Goal: Task Accomplishment & Management: Complete application form

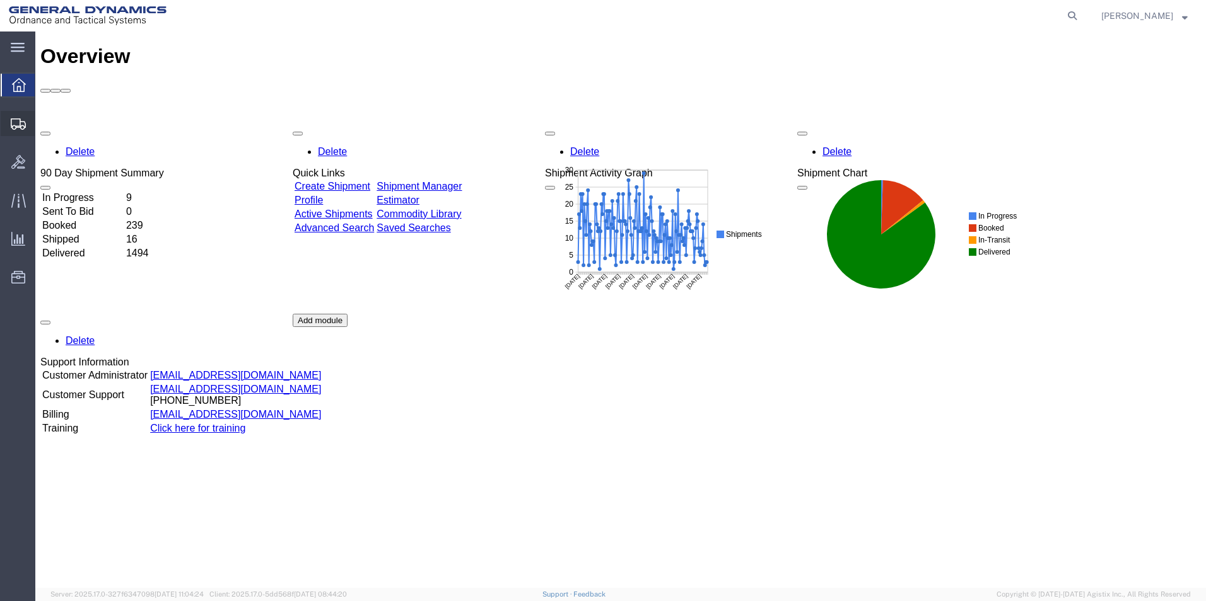
click at [0, 0] on span "Create from Template" at bounding box center [0, 0] width 0 height 0
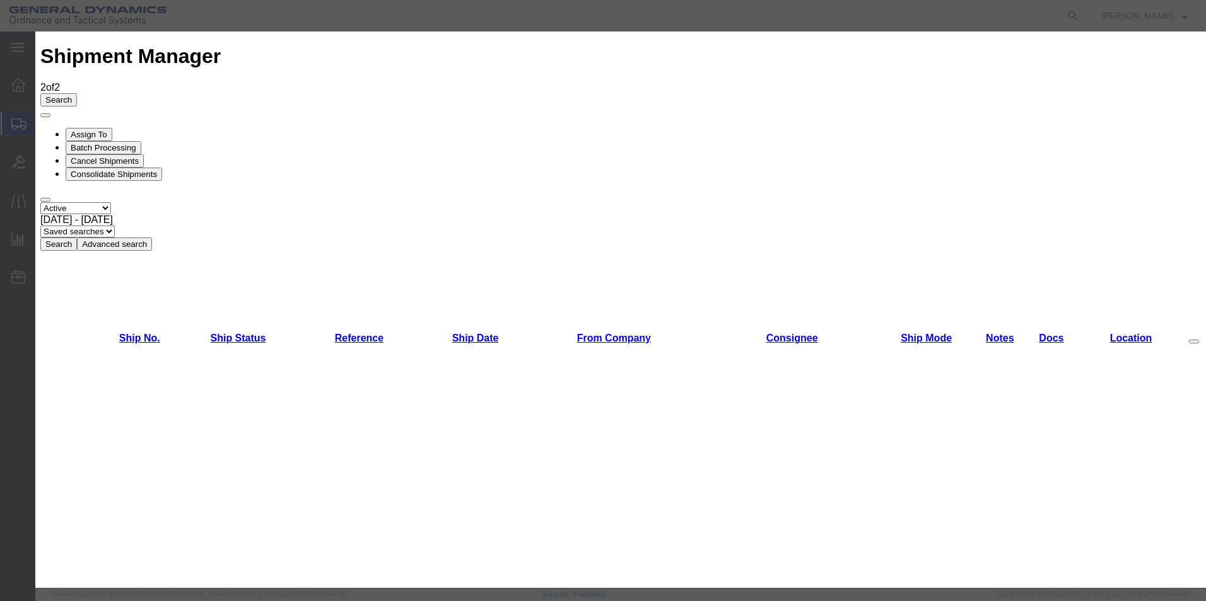
scroll to position [114, 0]
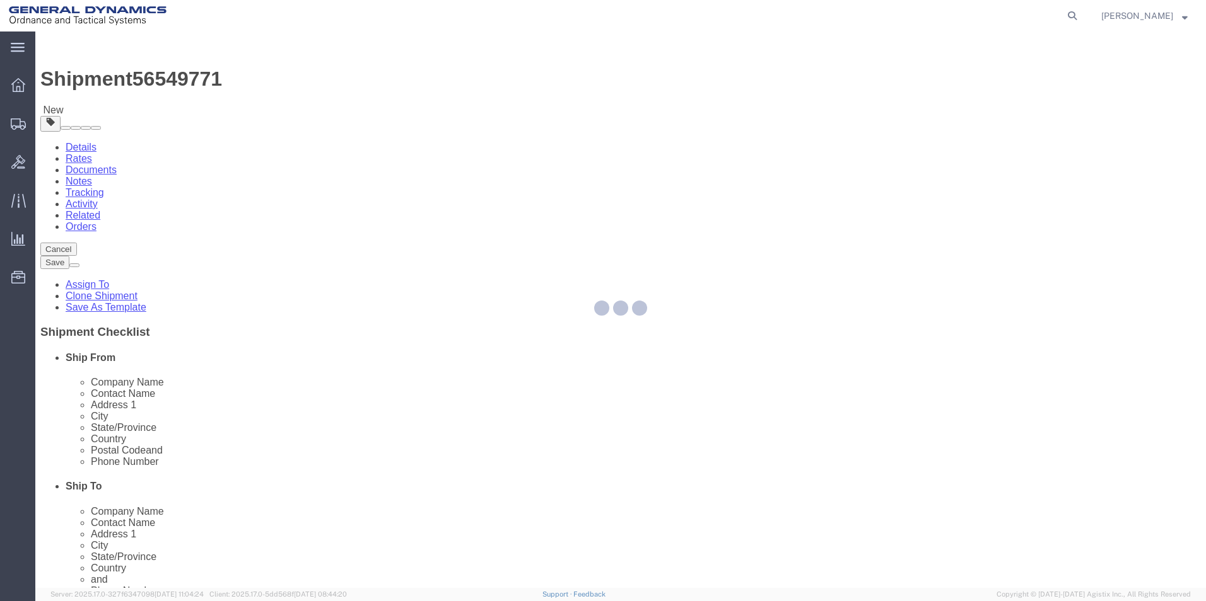
select select
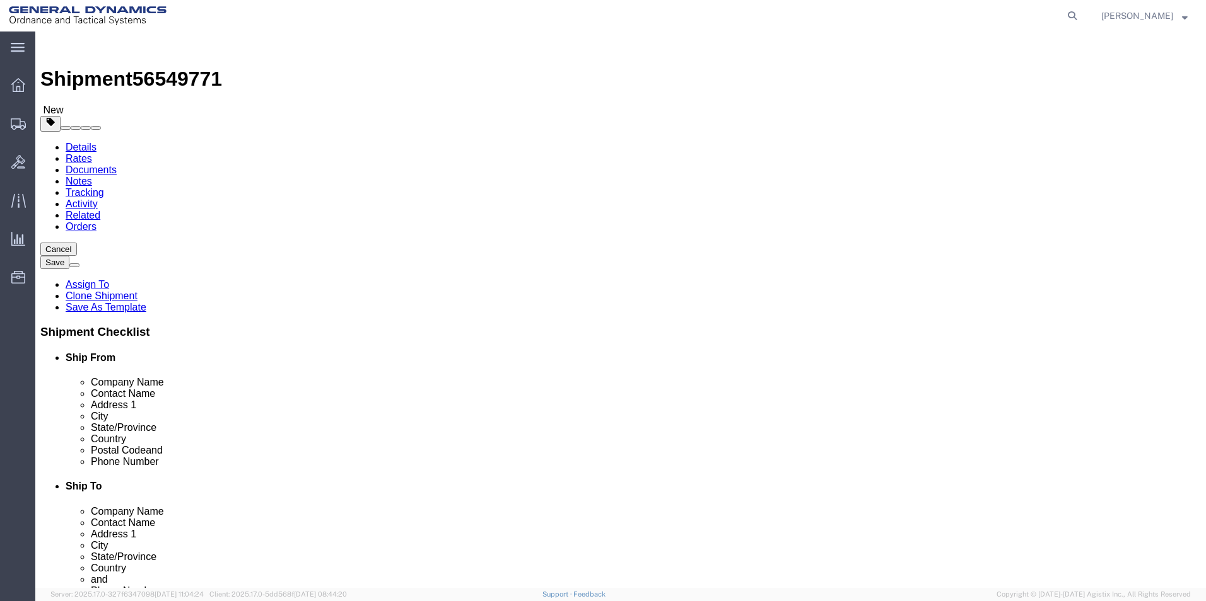
drag, startPoint x: 228, startPoint y: 260, endPoint x: 158, endPoint y: 260, distance: 70.6
click div "Contact Name [PERSON_NAME]"
type input "[PERSON_NAME]"
click input "5703624549"
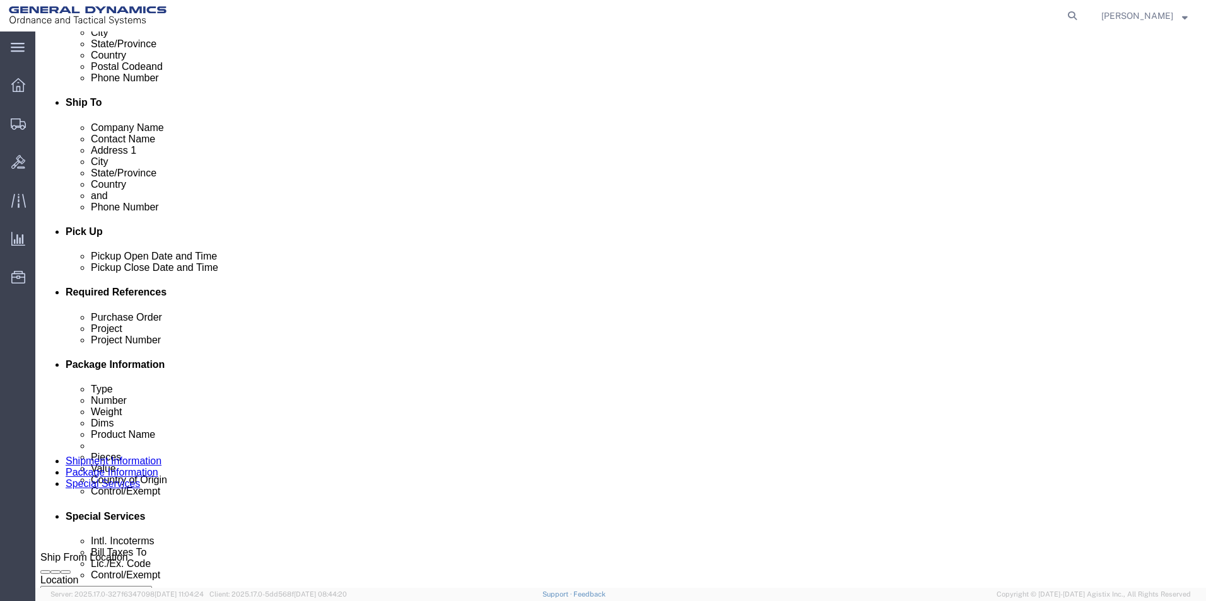
scroll to position [401, 0]
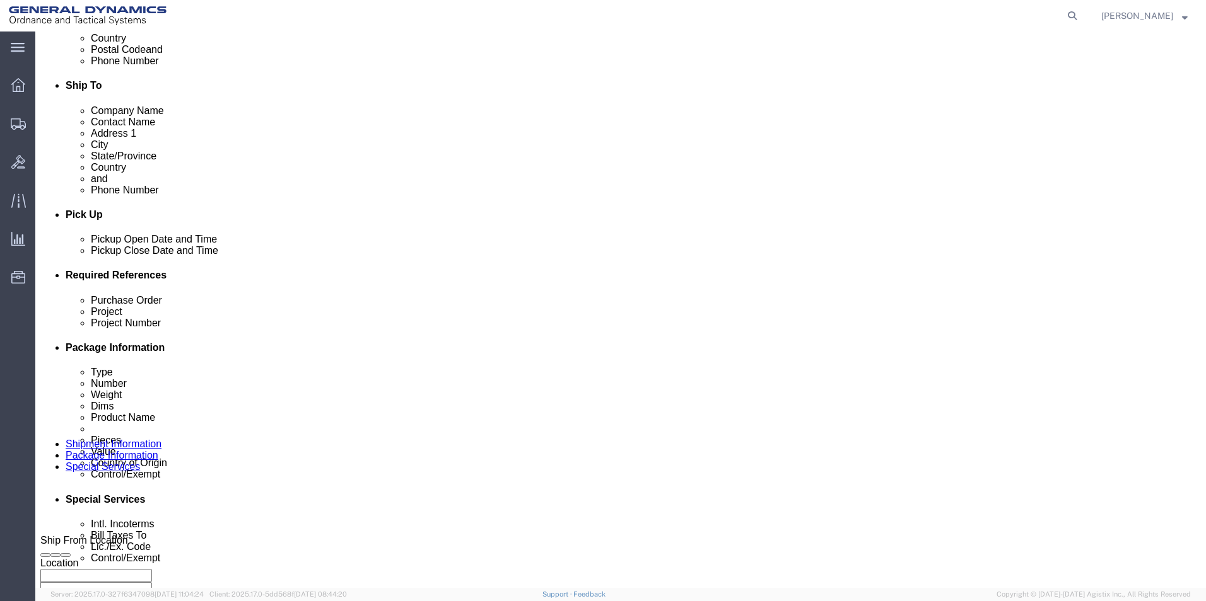
type input "[PHONE_NUMBER]"
click div "[DATE] 1:00 PM"
click input "1:00 PM"
type input "10:00 AM"
click button "Apply"
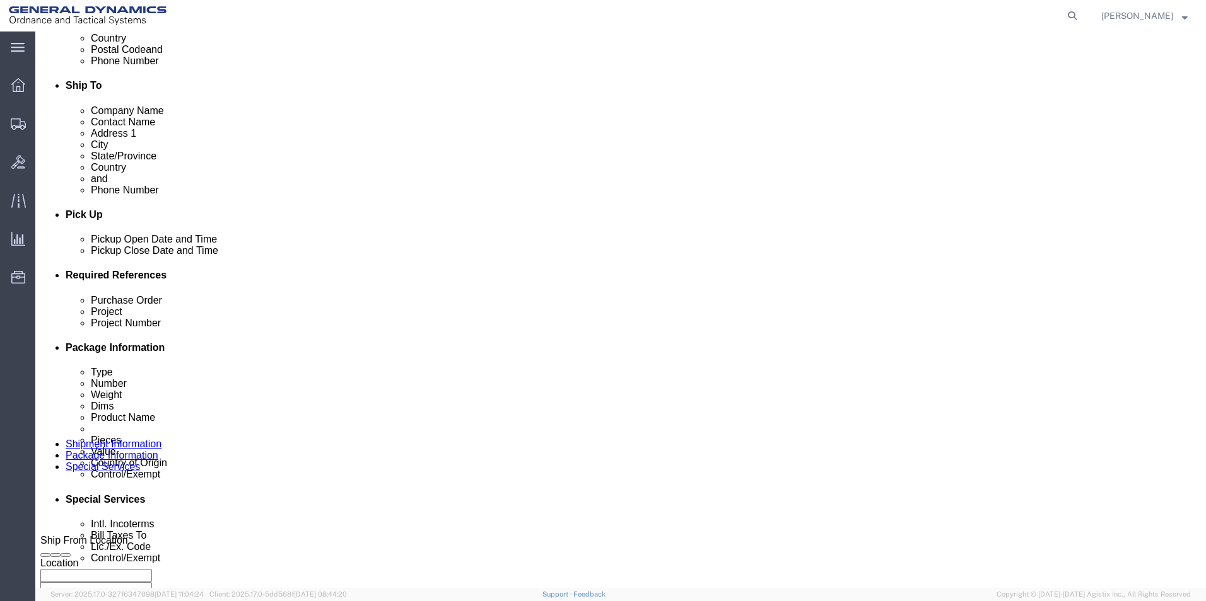
drag, startPoint x: 206, startPoint y: 371, endPoint x: 136, endPoint y: 371, distance: 70.0
click div "Purchase Order CV3505"
type input "W15QKN19D0084"
drag, startPoint x: 801, startPoint y: 373, endPoint x: 712, endPoint y: 377, distance: 88.4
click div "Project Number 001 010"
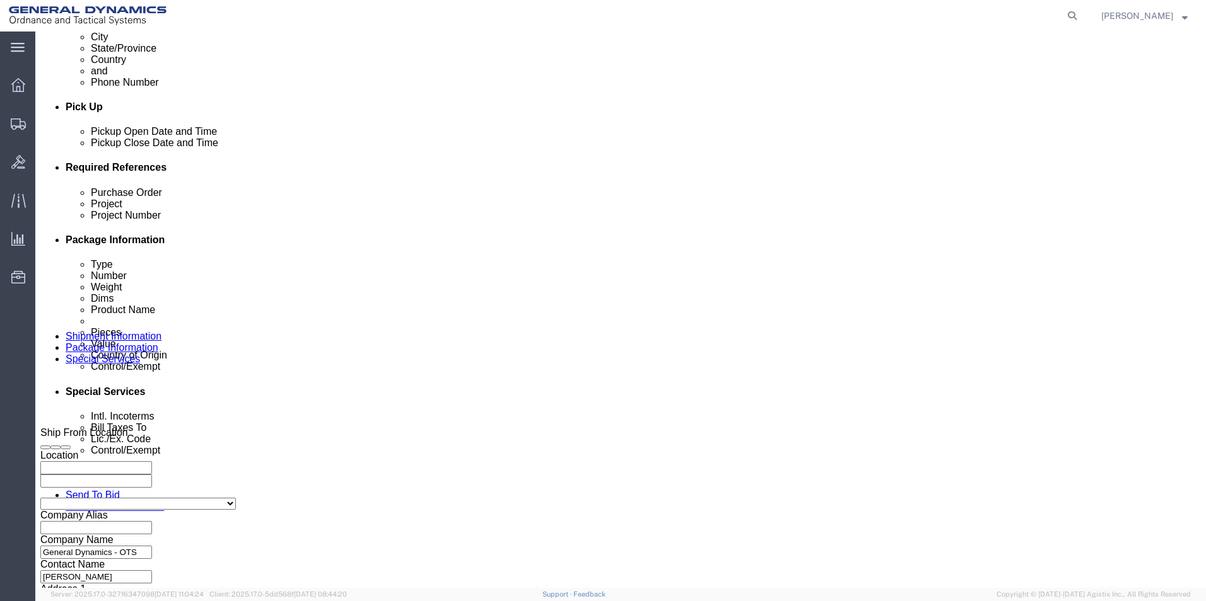
scroll to position [526, 0]
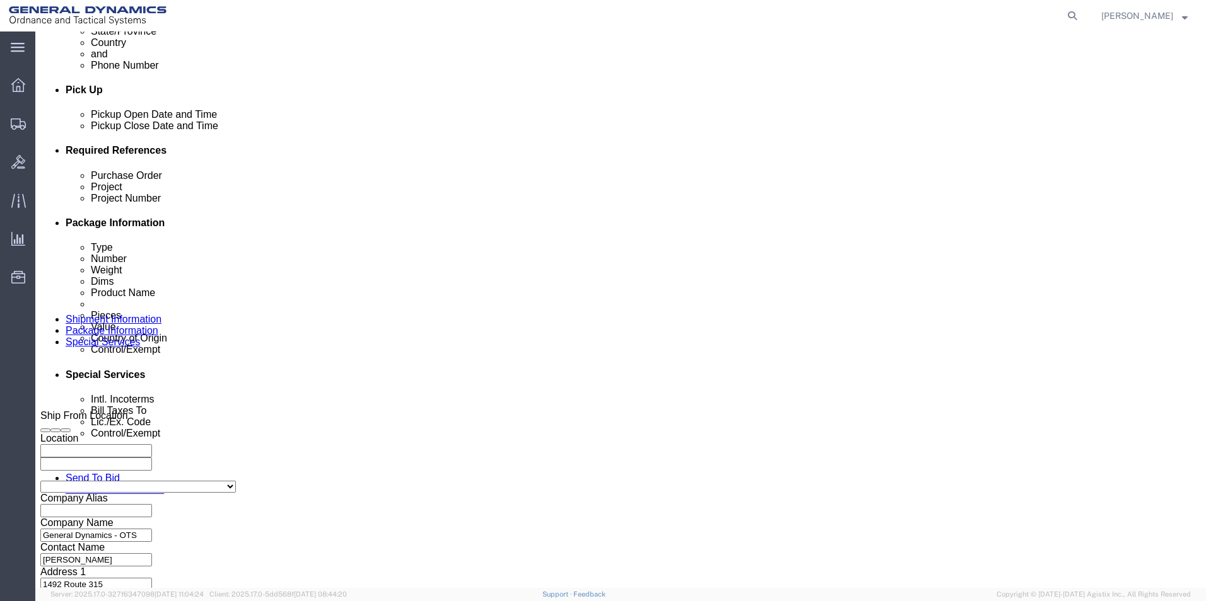
type input "C11735"
click button "Continue"
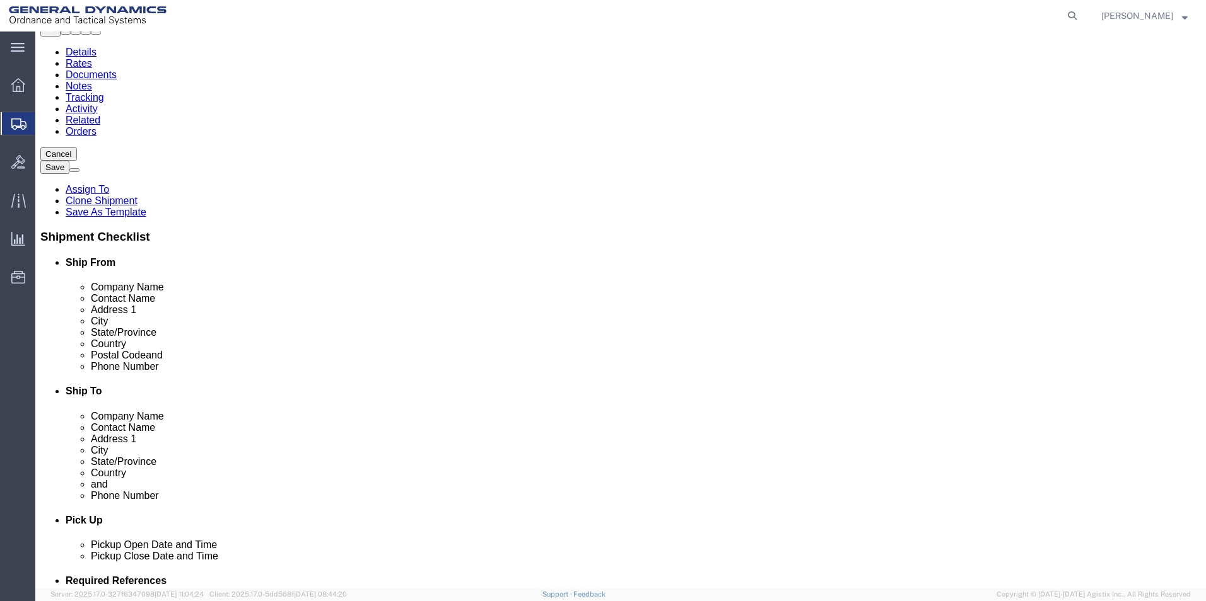
scroll to position [117, 0]
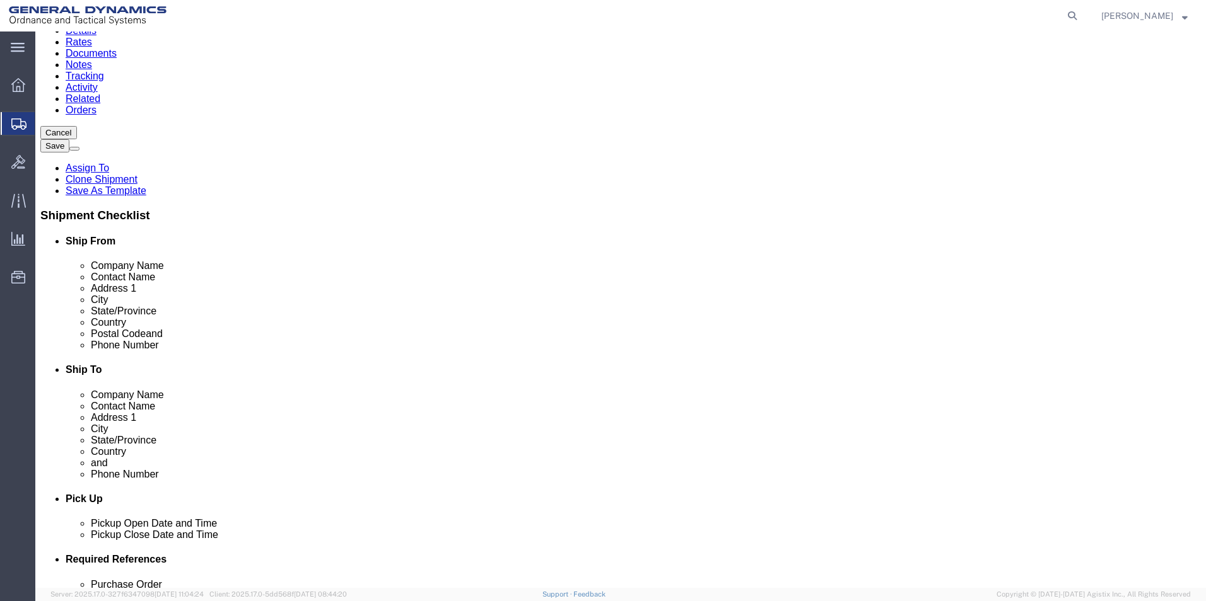
click button "Continue"
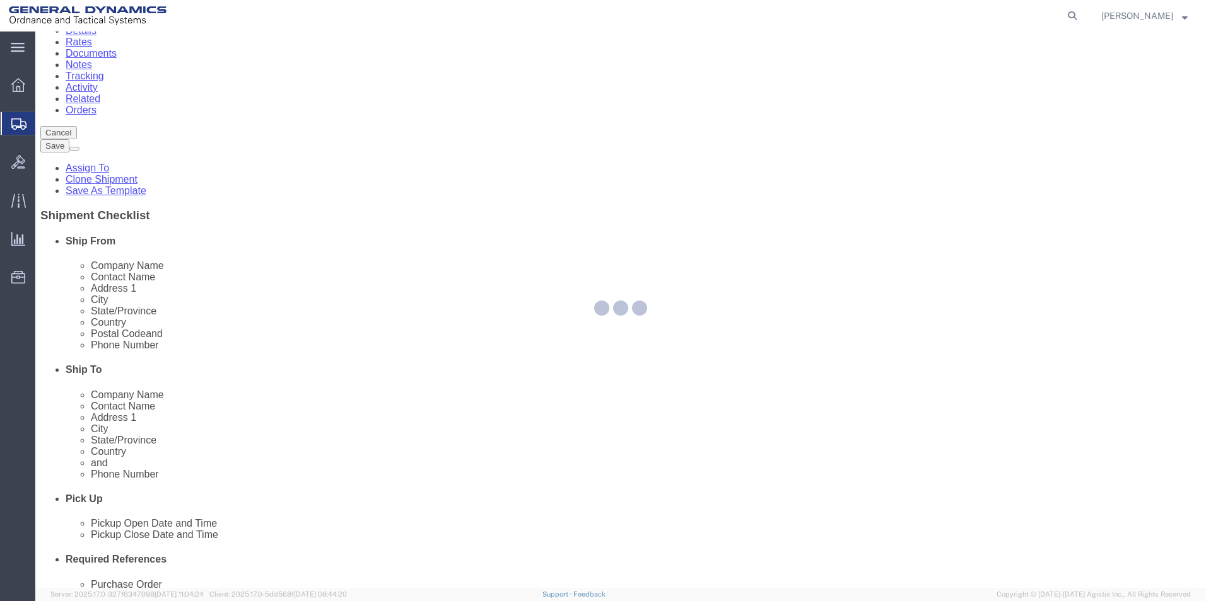
select select
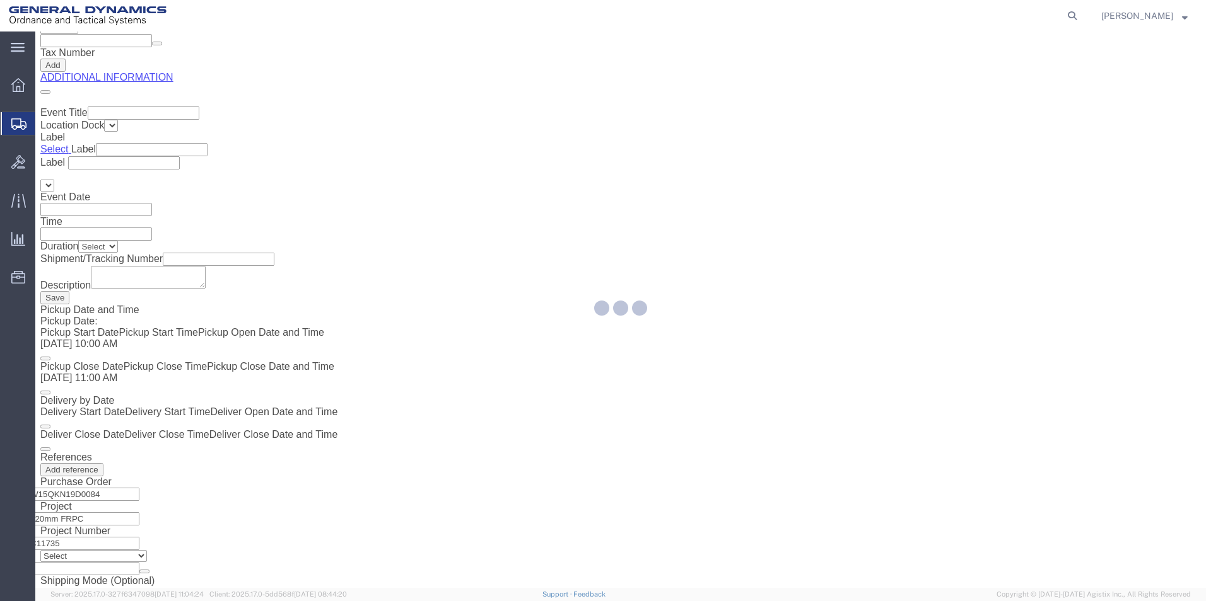
select select "DEPARTMENT"
select select "1763984"
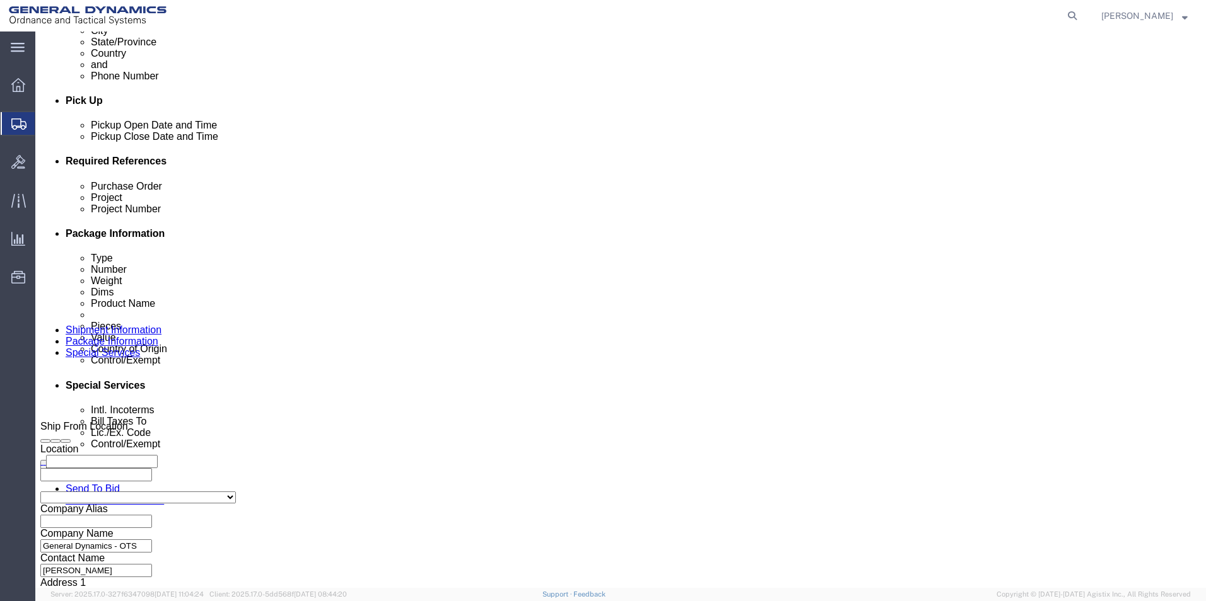
scroll to position [509, 0]
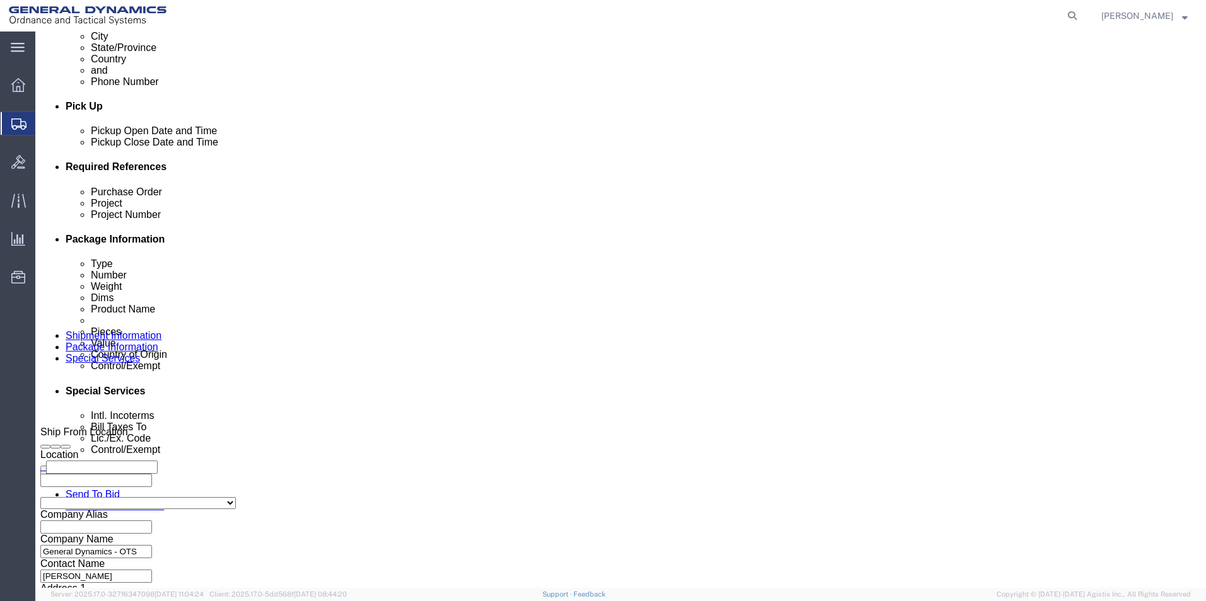
click select "Select Carriage Insurance Paid Carriage Paid To Cost and Freight Cost Insurance…"
select select "CFR"
click select "Select Carriage Insurance Paid Carriage Paid To Cost and Freight Cost Insurance…"
select select "SHIP"
click select "Select Recipient Account Sender/Shipper Third Party Account"
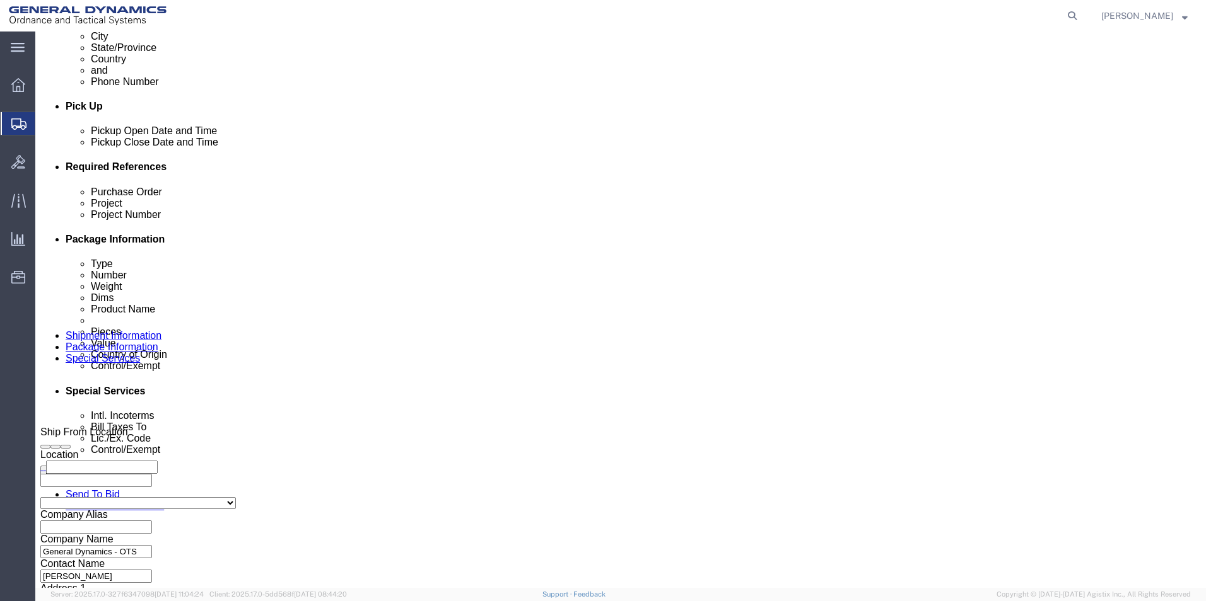
select select "SHIP"
click select "Select Recipient Account Sender/Shipper Third Party Account"
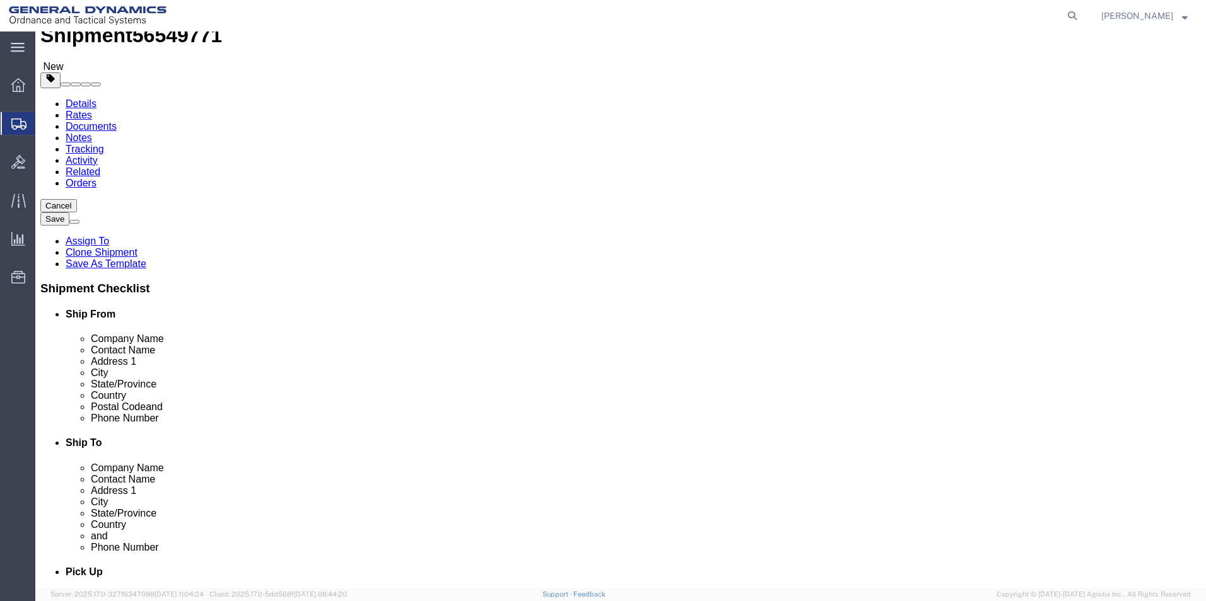
scroll to position [0, 0]
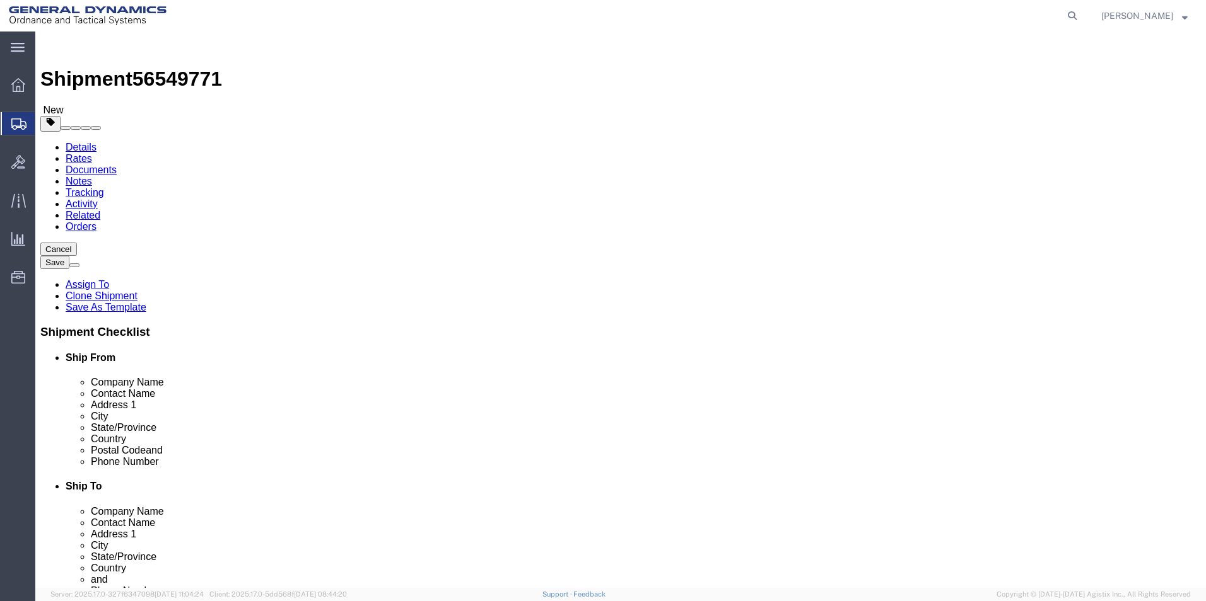
click button "Rate Shipment"
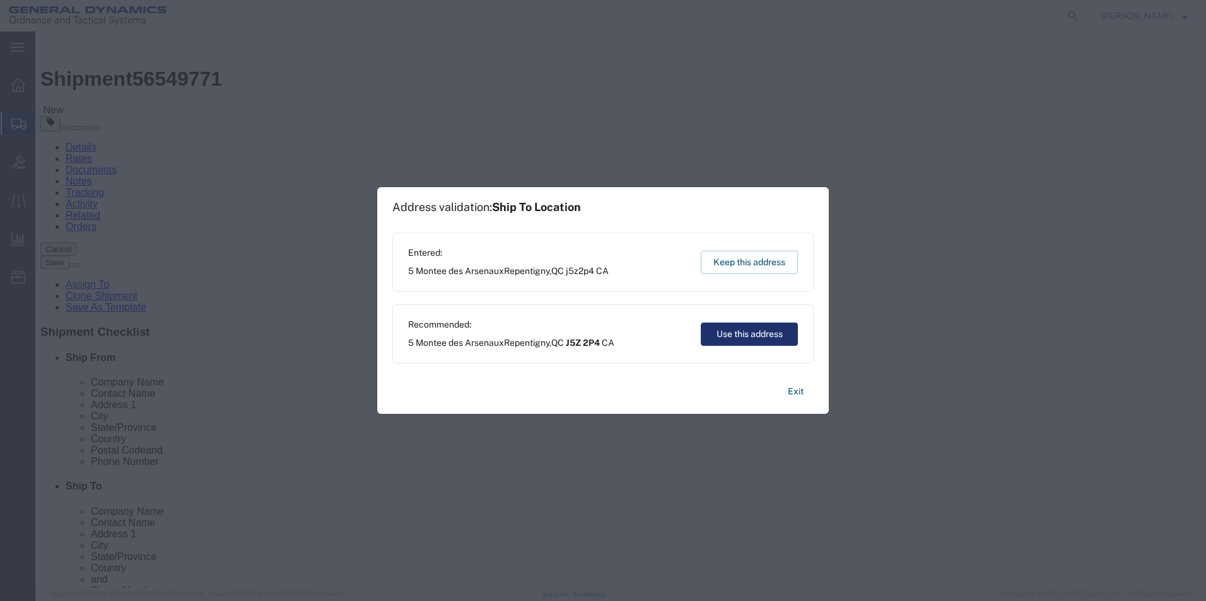
click at [740, 339] on button "Use this address" at bounding box center [748, 334] width 97 height 23
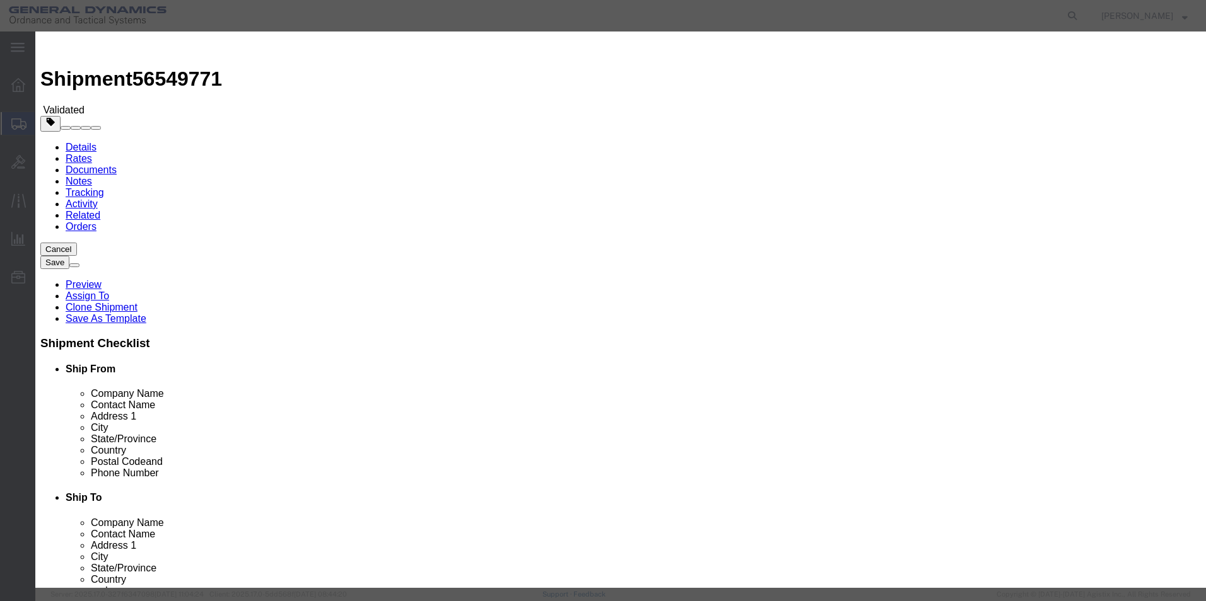
select select "3224"
select select "11790"
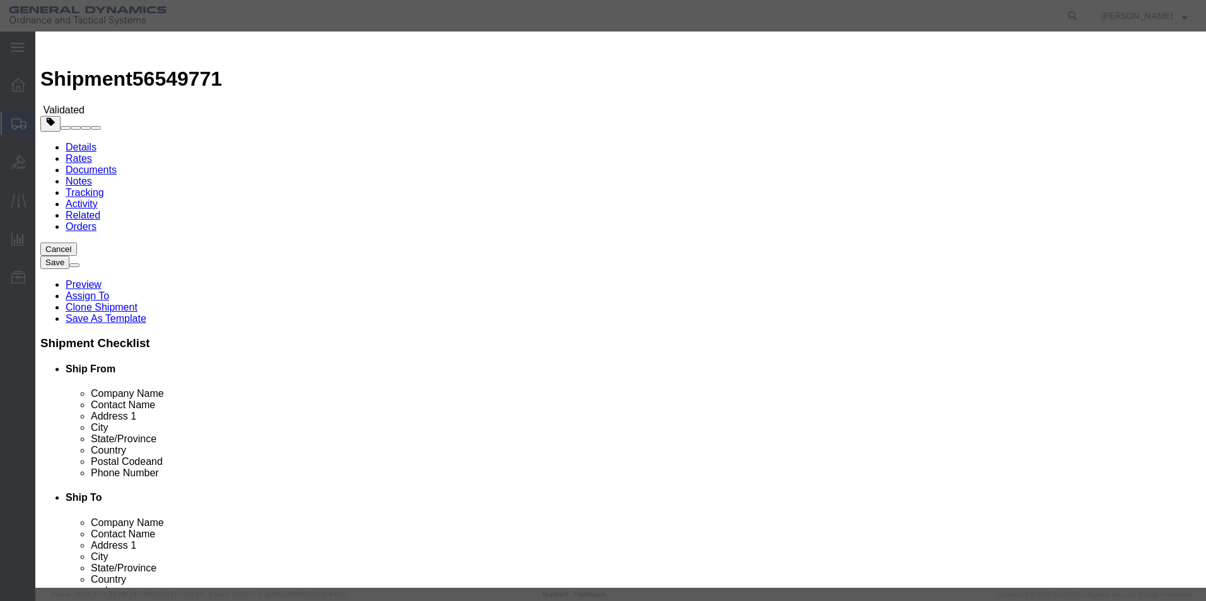
checkbox input "true"
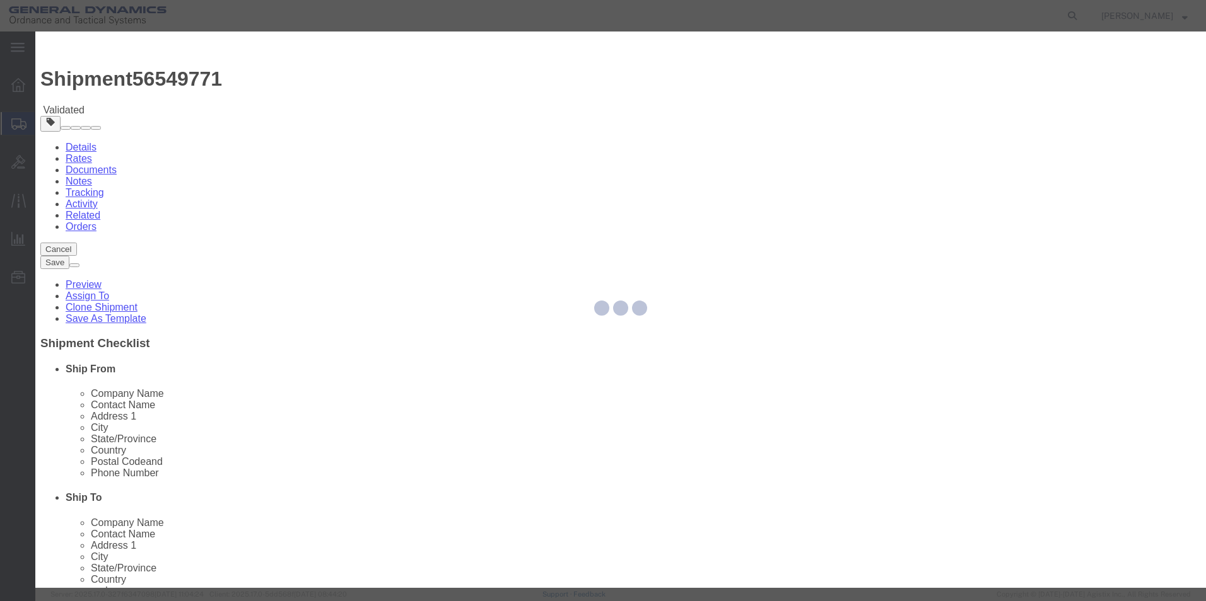
type input "[PERSON_NAME]"
type input "5709087062"
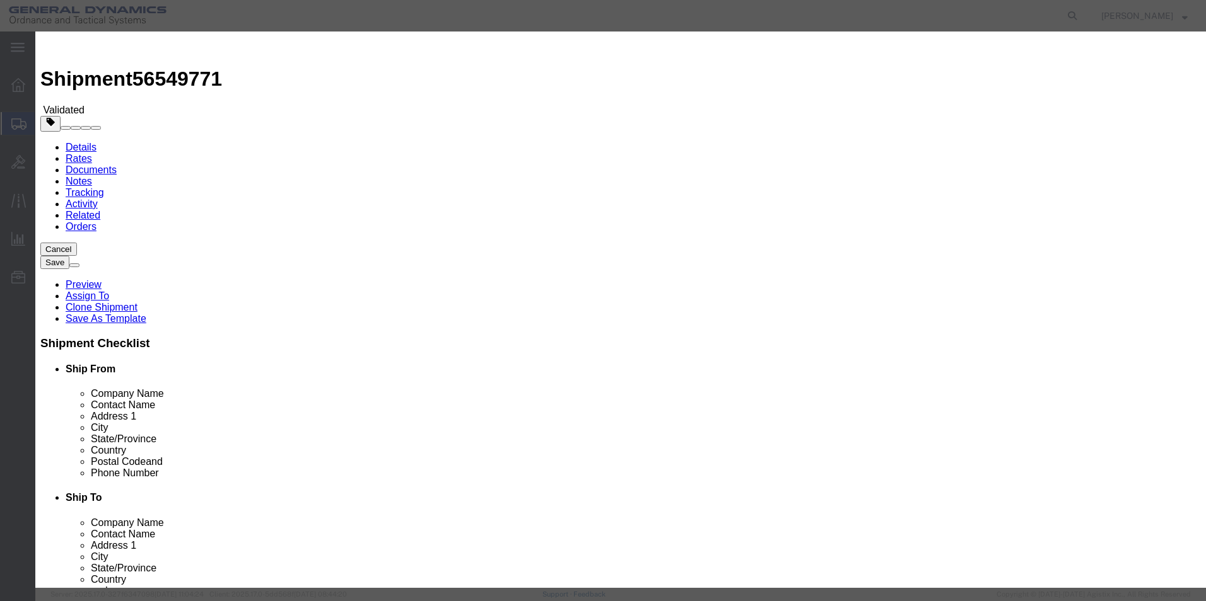
type input "56549771"
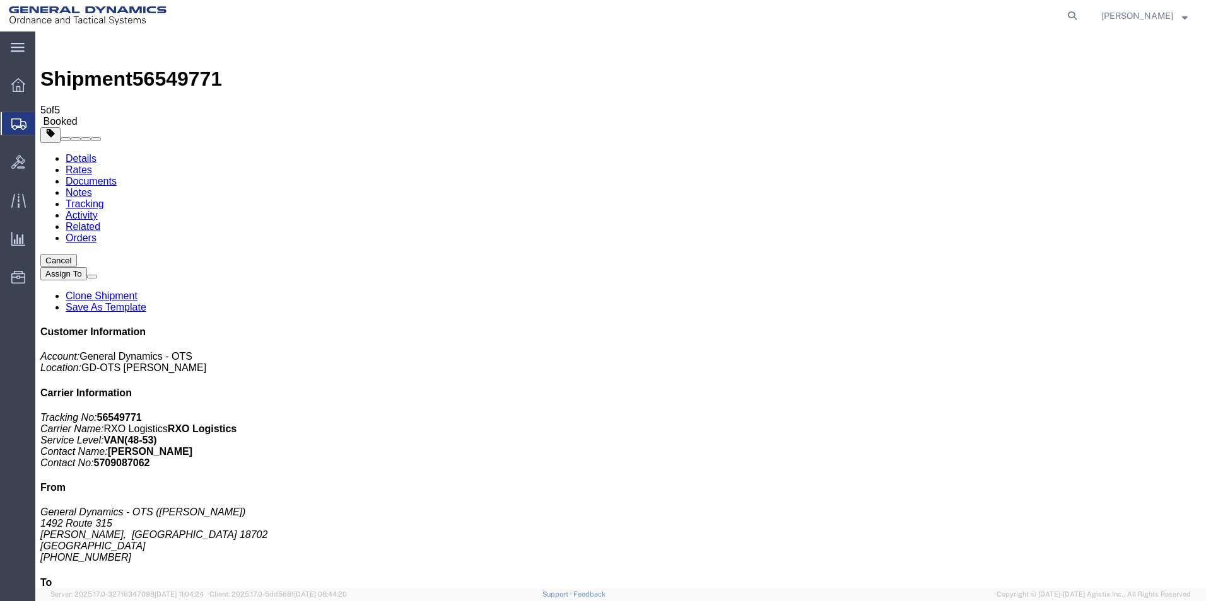
drag, startPoint x: 525, startPoint y: 273, endPoint x: 515, endPoint y: 534, distance: 261.2
click at [137, 291] on link "Clone Shipment" at bounding box center [102, 296] width 72 height 11
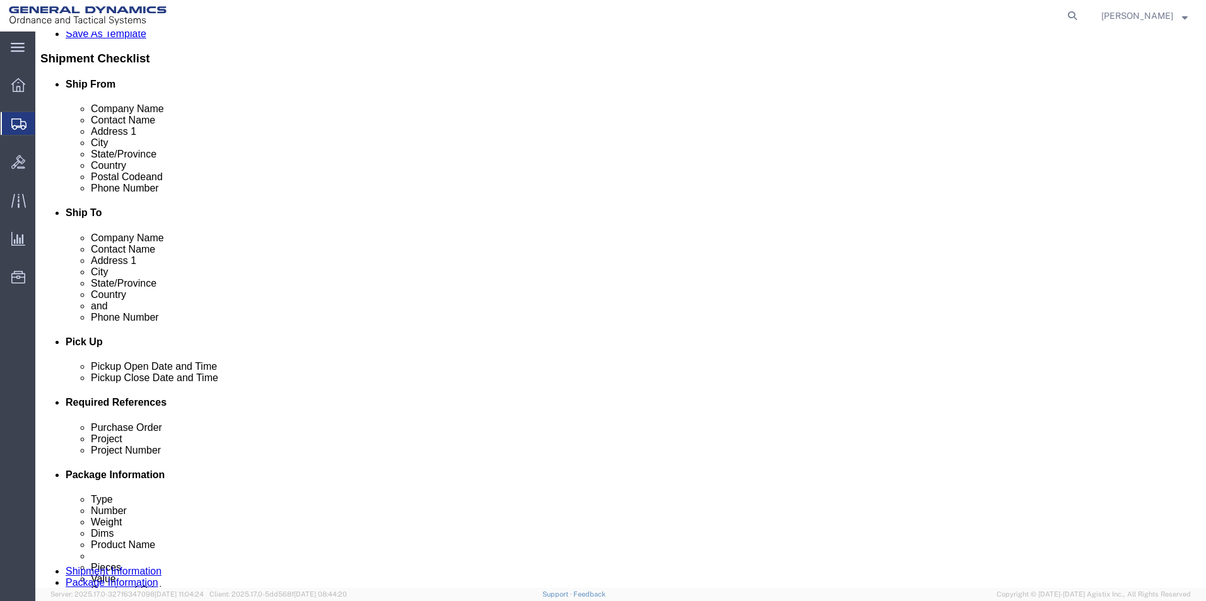
scroll to position [274, 0]
click div "[DATE] 10:00 AM"
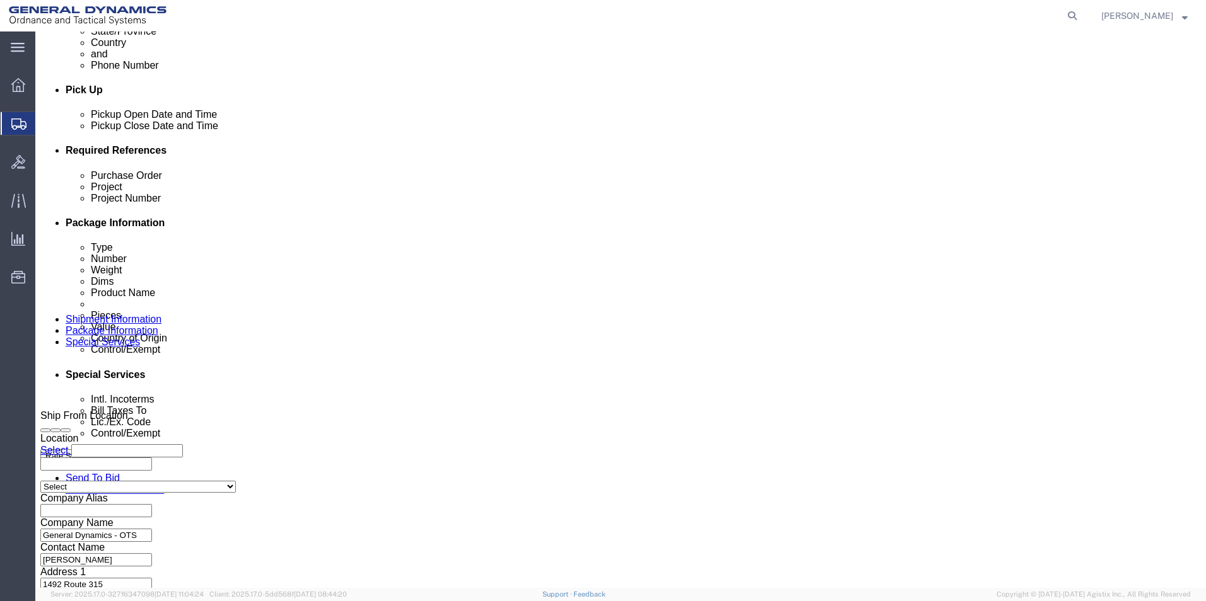
type input "1:00 PM"
click button "Apply"
click button "Continue"
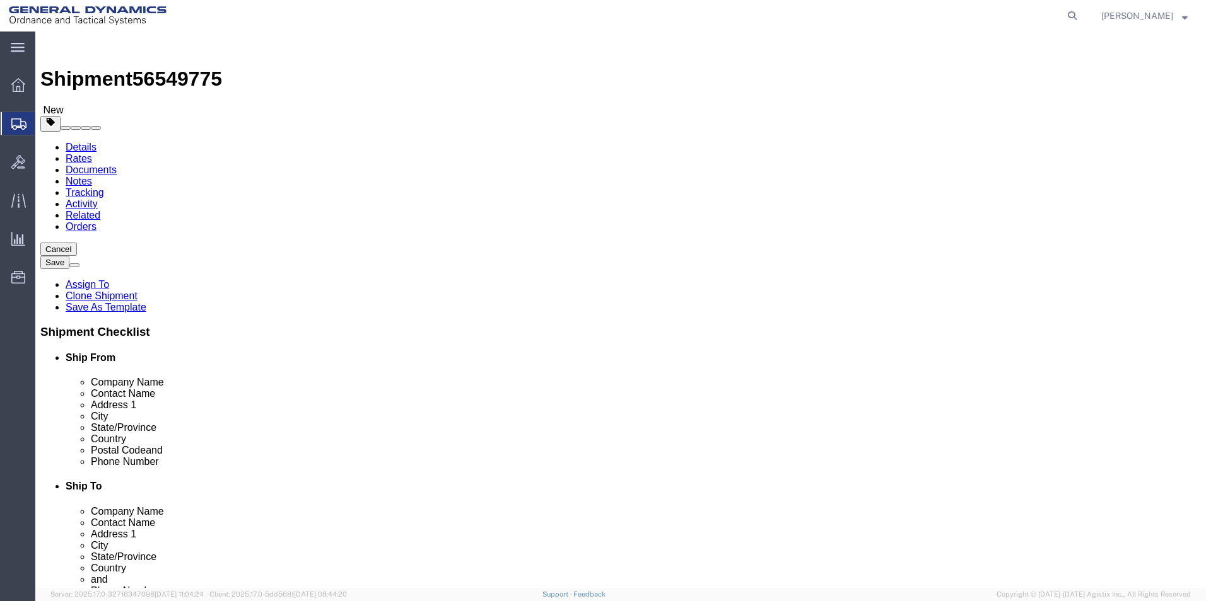
scroll to position [117, 0]
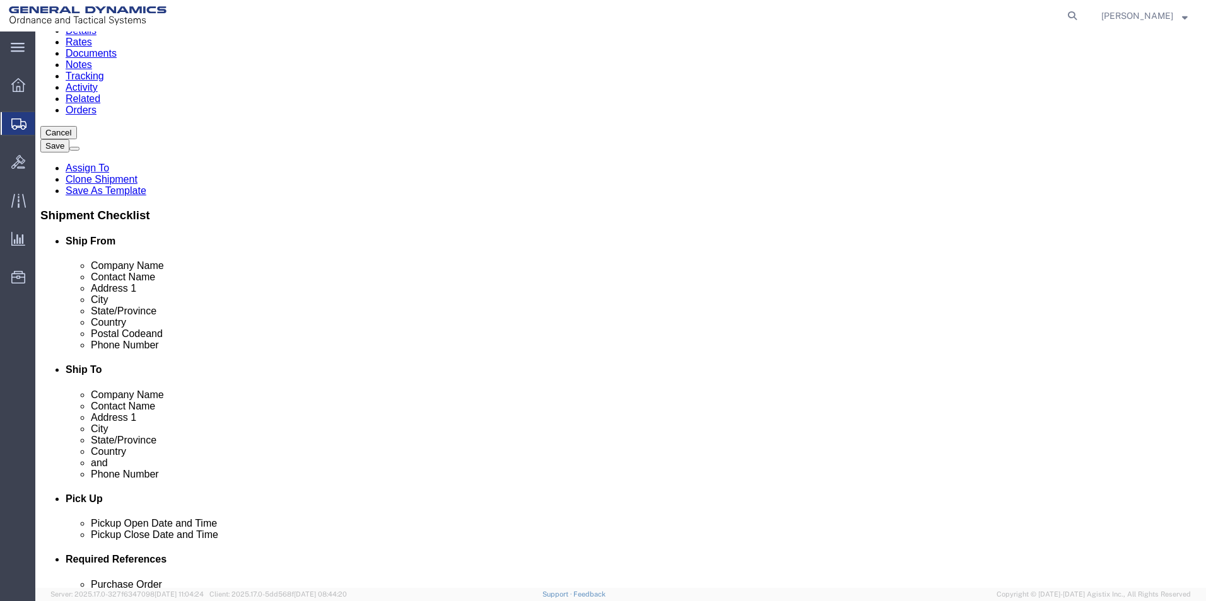
click button "Continue"
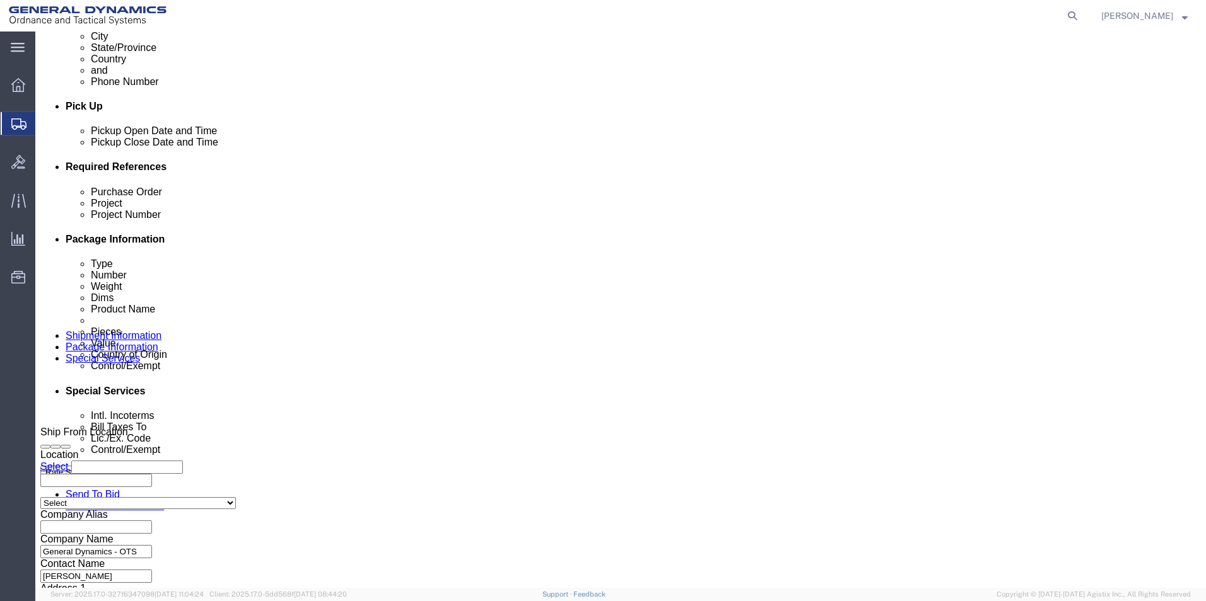
scroll to position [494, 0]
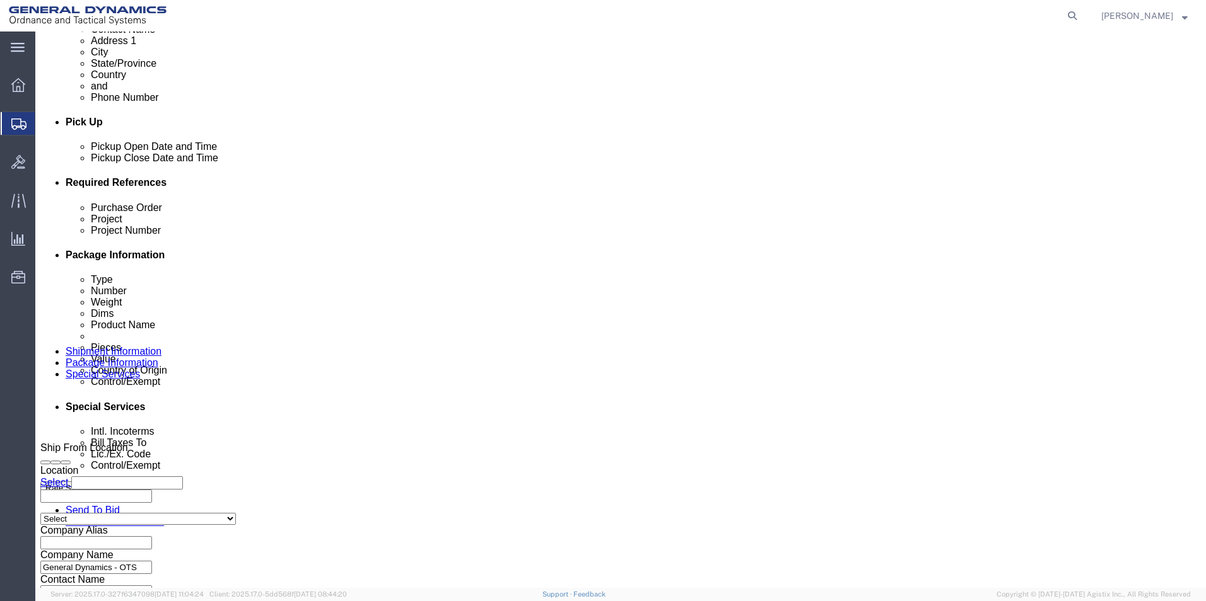
click select "Select Carriage Insurance Paid Carriage Paid To Cost and Freight Cost Insurance…"
select select "CFR"
click select "Select Carriage Insurance Paid Carriage Paid To Cost and Freight Cost Insurance…"
select select "SHIP"
click select "Select Recipient Account Sender/Shipper Third Party Account"
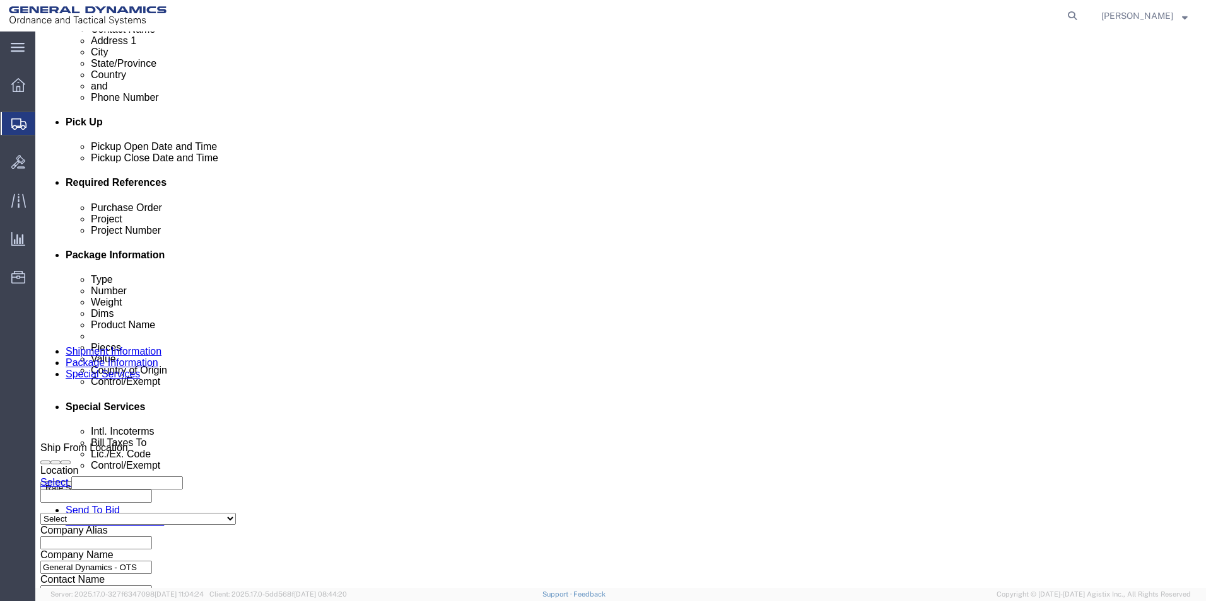
select select "SHIP"
click select "Select Recipient Account Sender/Shipper Third Party Account"
click button "Rate Shipment"
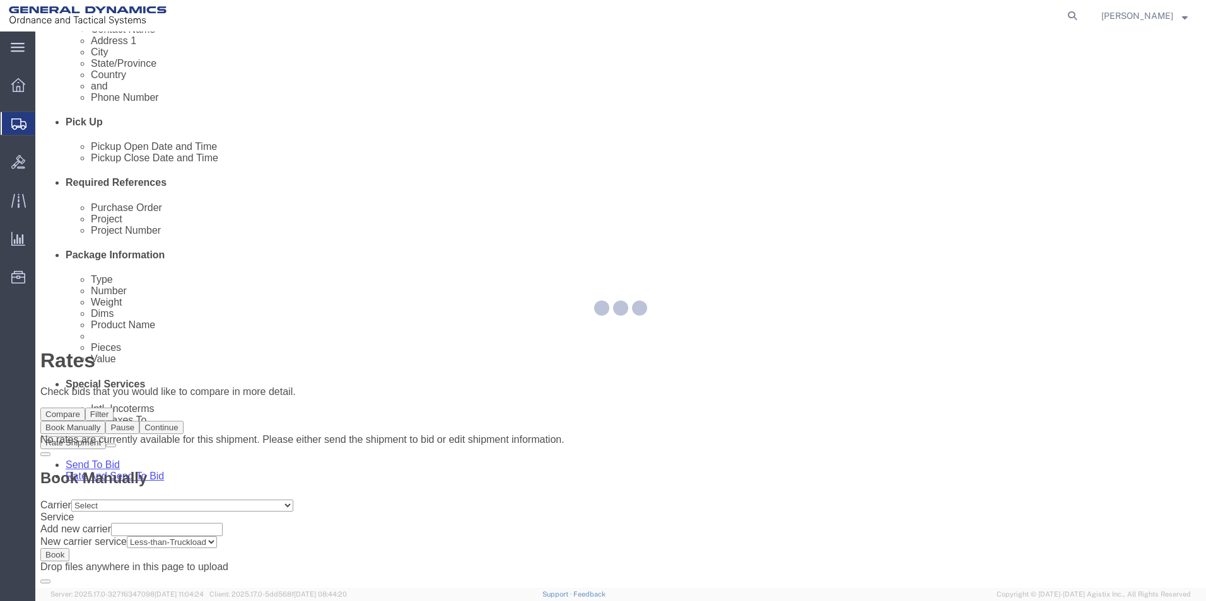
scroll to position [0, 0]
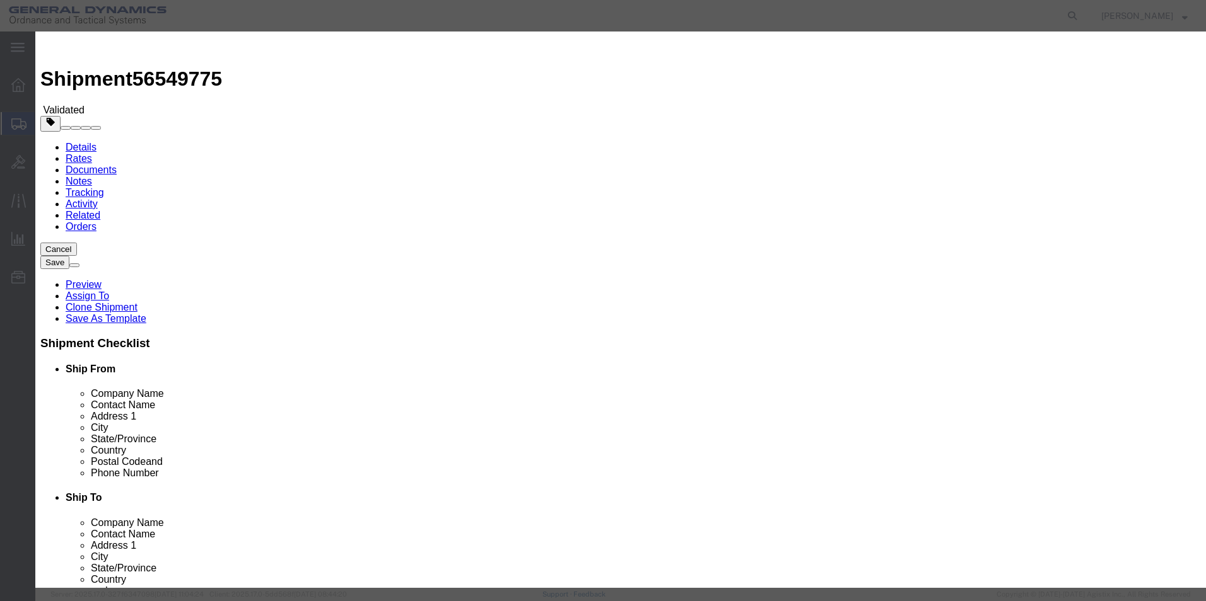
select select "3224"
select select "11790"
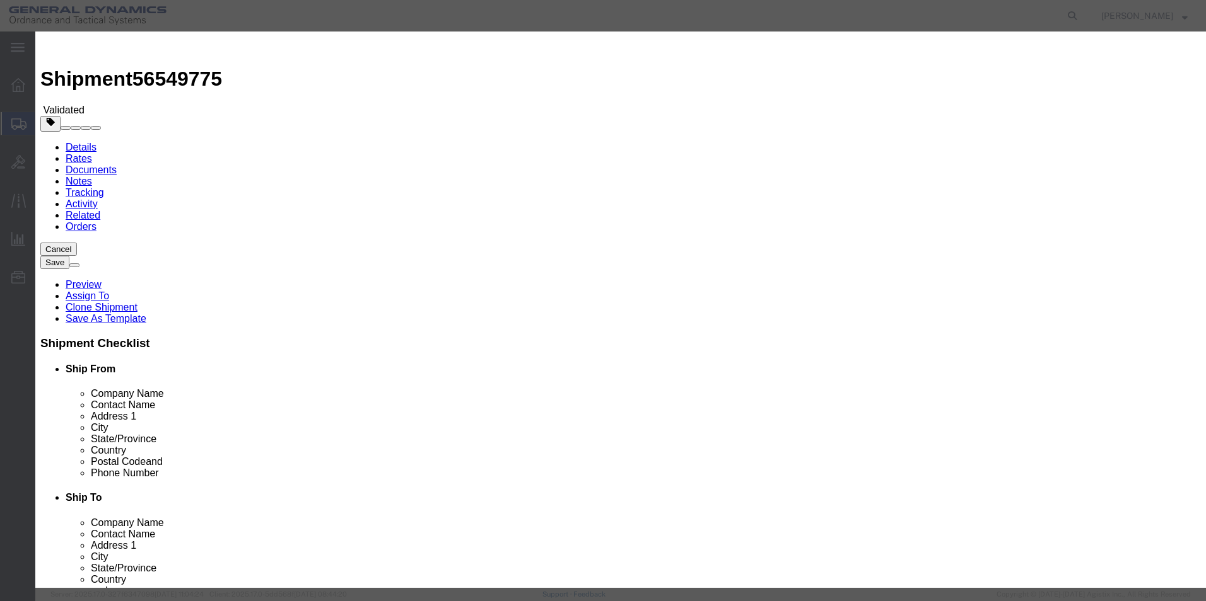
checkbox input "true"
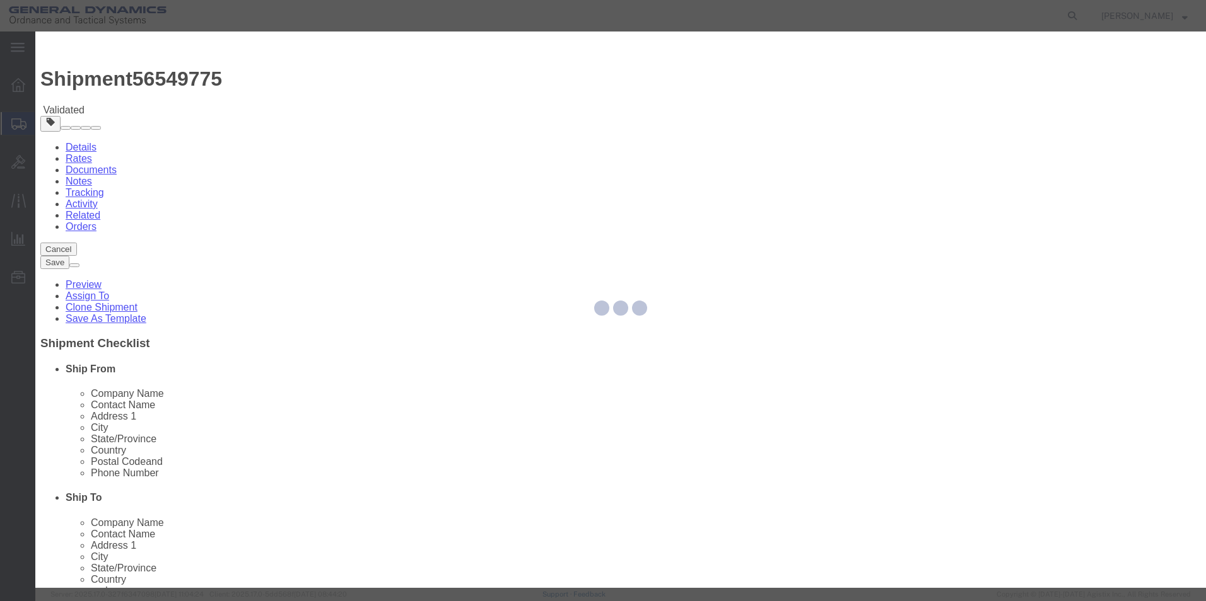
type input "[PERSON_NAME]"
type input "5709087062"
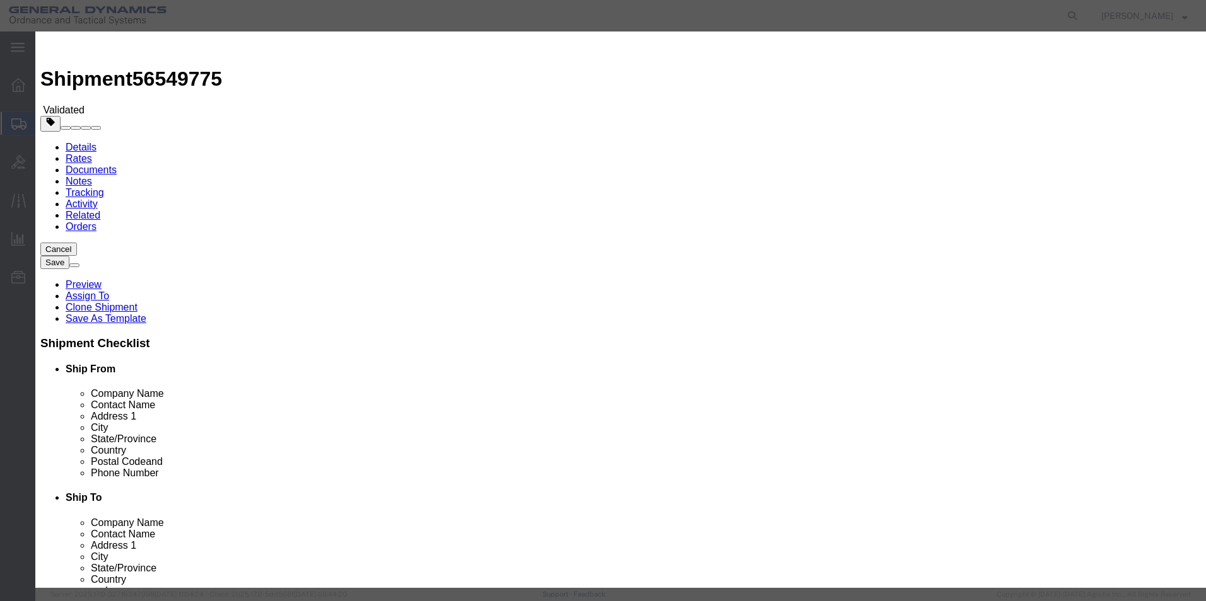
type input "56549775"
